Goal: Information Seeking & Learning: Learn about a topic

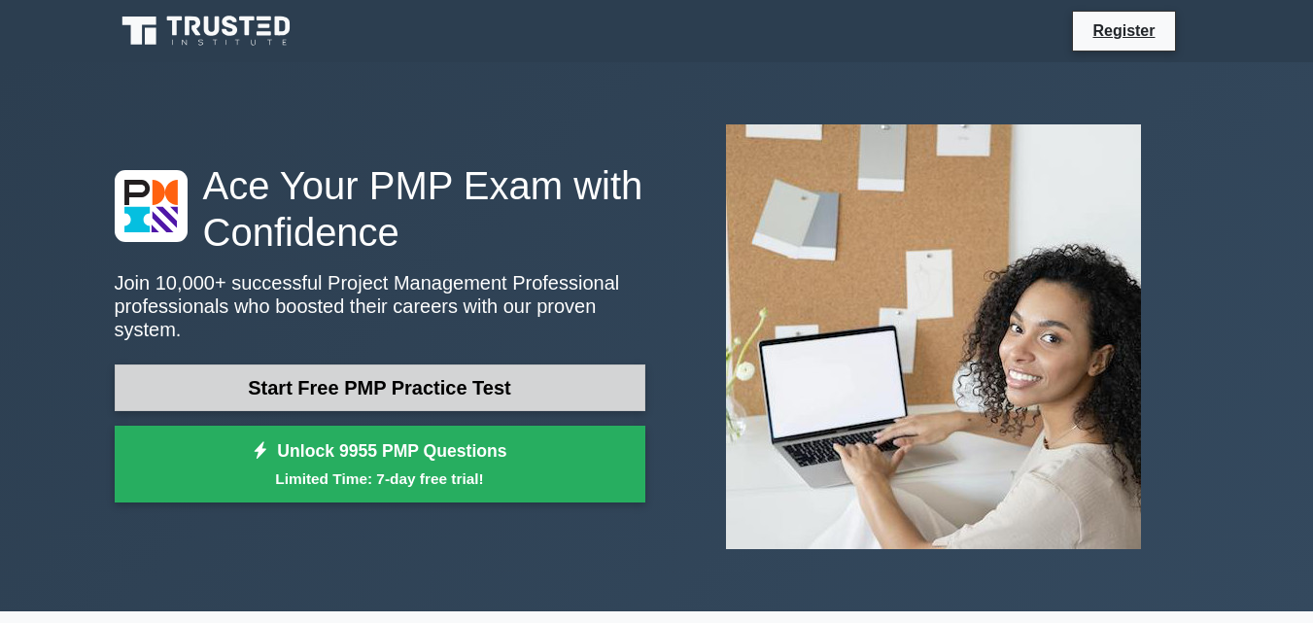
click at [396, 364] on link "Start Free PMP Practice Test" at bounding box center [380, 387] width 531 height 47
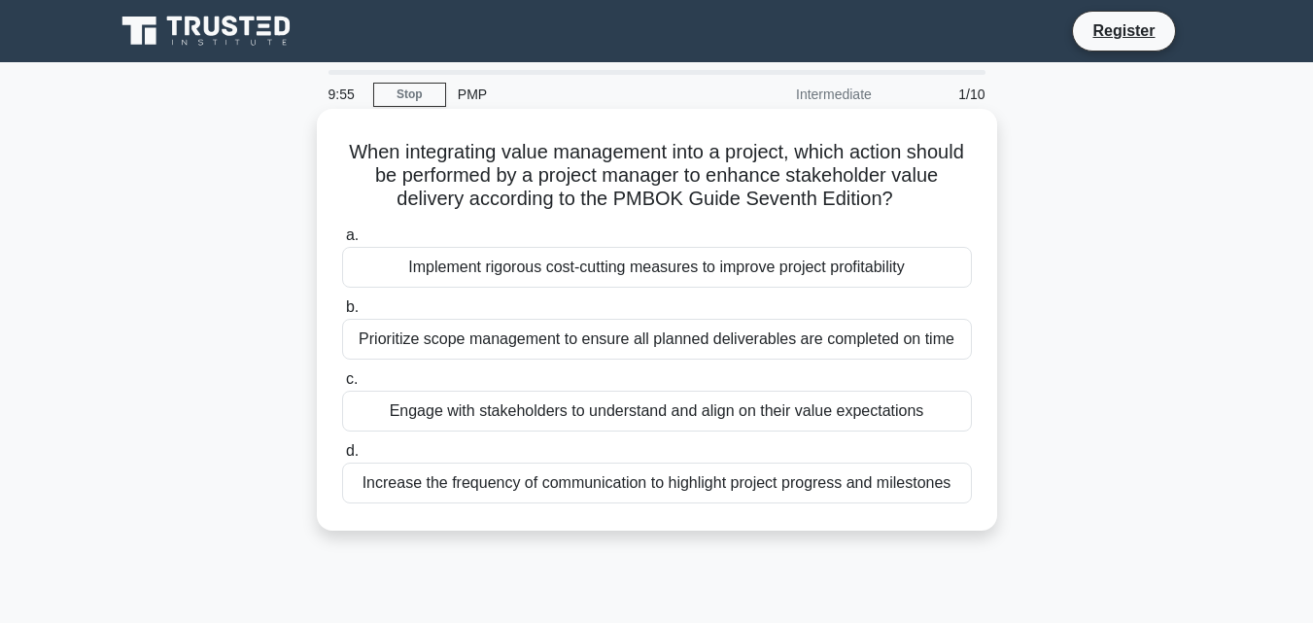
click at [396, 357] on div "Prioritize scope management to ensure all planned deliverables are completed on…" at bounding box center [657, 339] width 630 height 41
click at [342, 314] on input "b. Prioritize scope management to ensure all planned deliverables are completed…" at bounding box center [342, 307] width 0 height 13
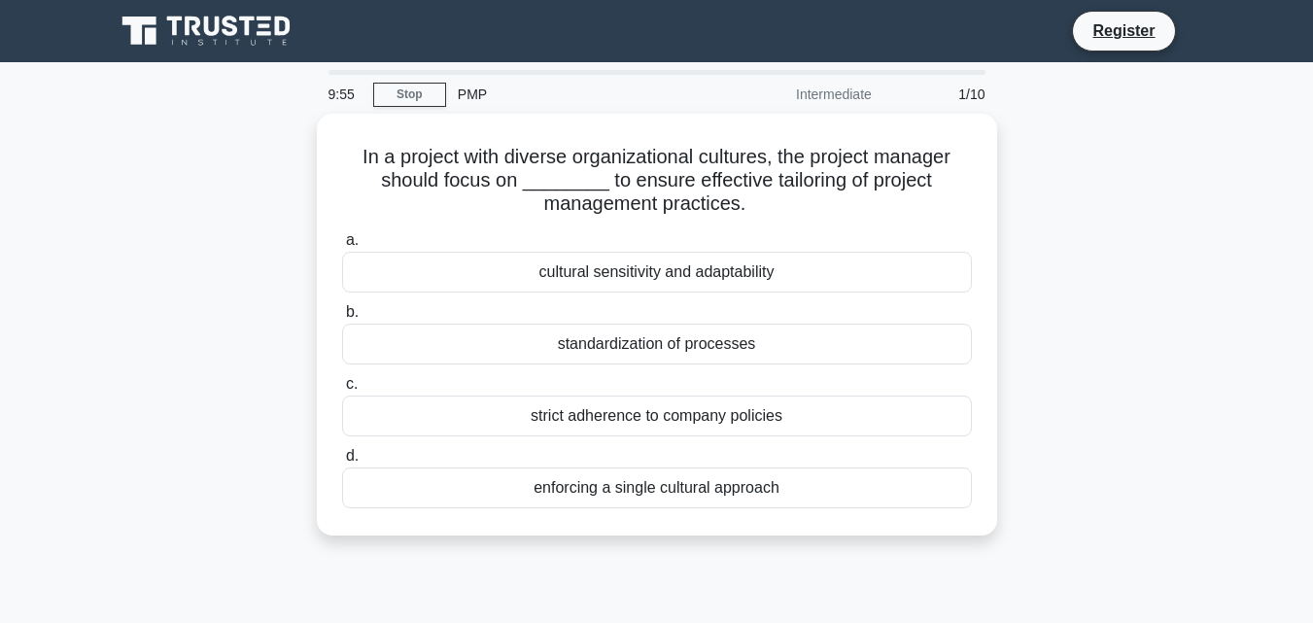
click at [396, 357] on div "standardization of processes" at bounding box center [657, 344] width 630 height 41
click at [342, 319] on input "b. standardization of processes" at bounding box center [342, 312] width 0 height 13
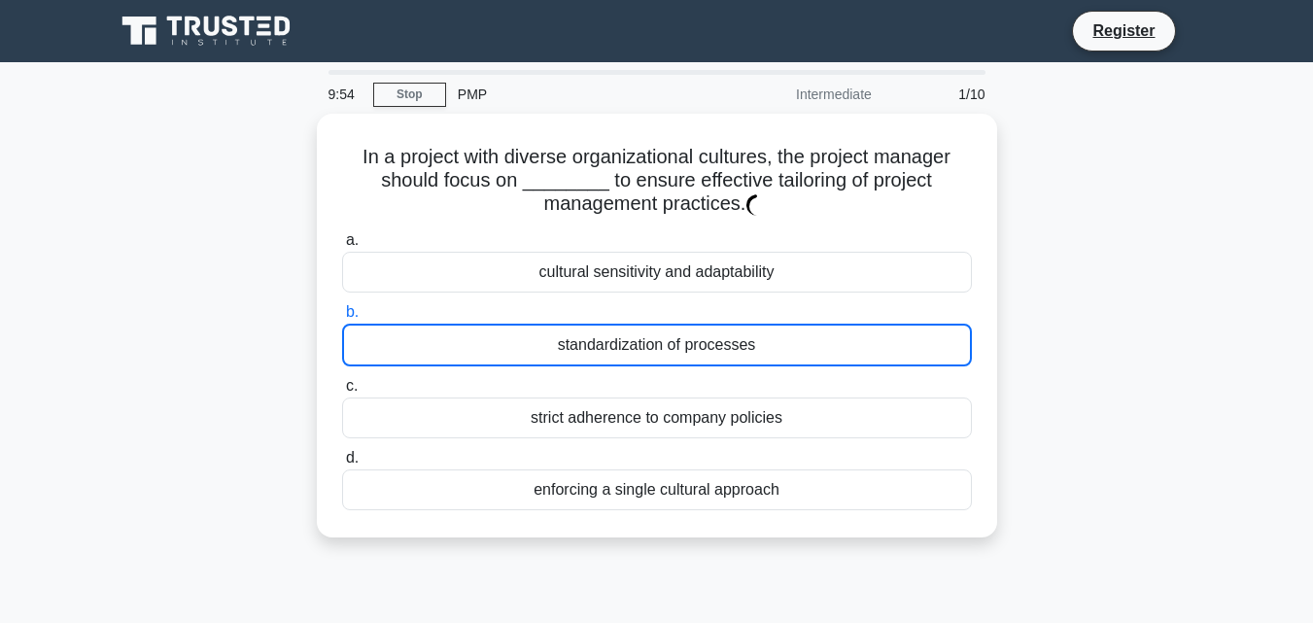
click at [396, 357] on div "standardization of processes" at bounding box center [657, 345] width 630 height 43
click at [342, 319] on input "b. standardization of processes" at bounding box center [342, 312] width 0 height 13
